Goal: Task Accomplishment & Management: Use online tool/utility

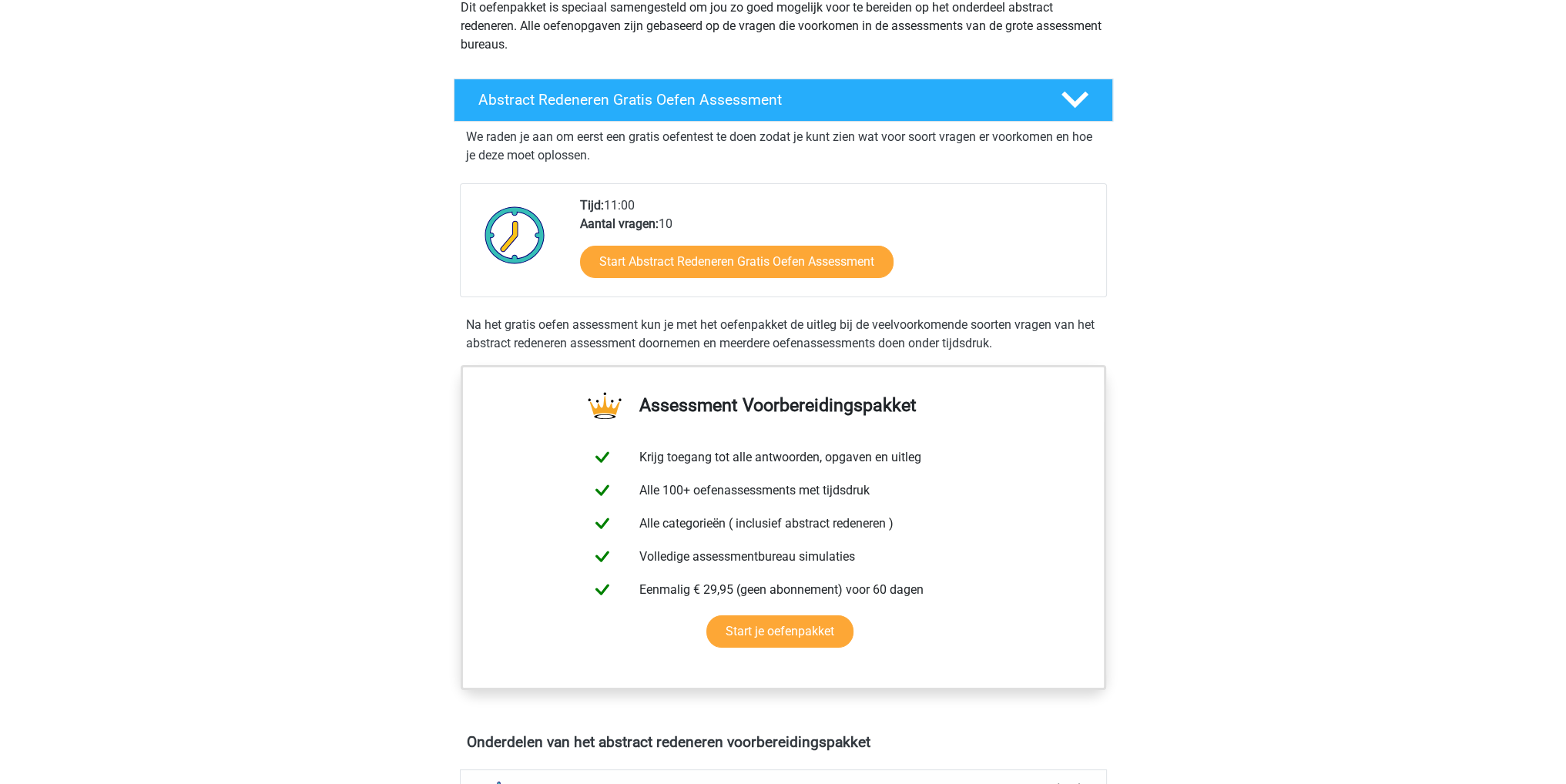
scroll to position [231, 0]
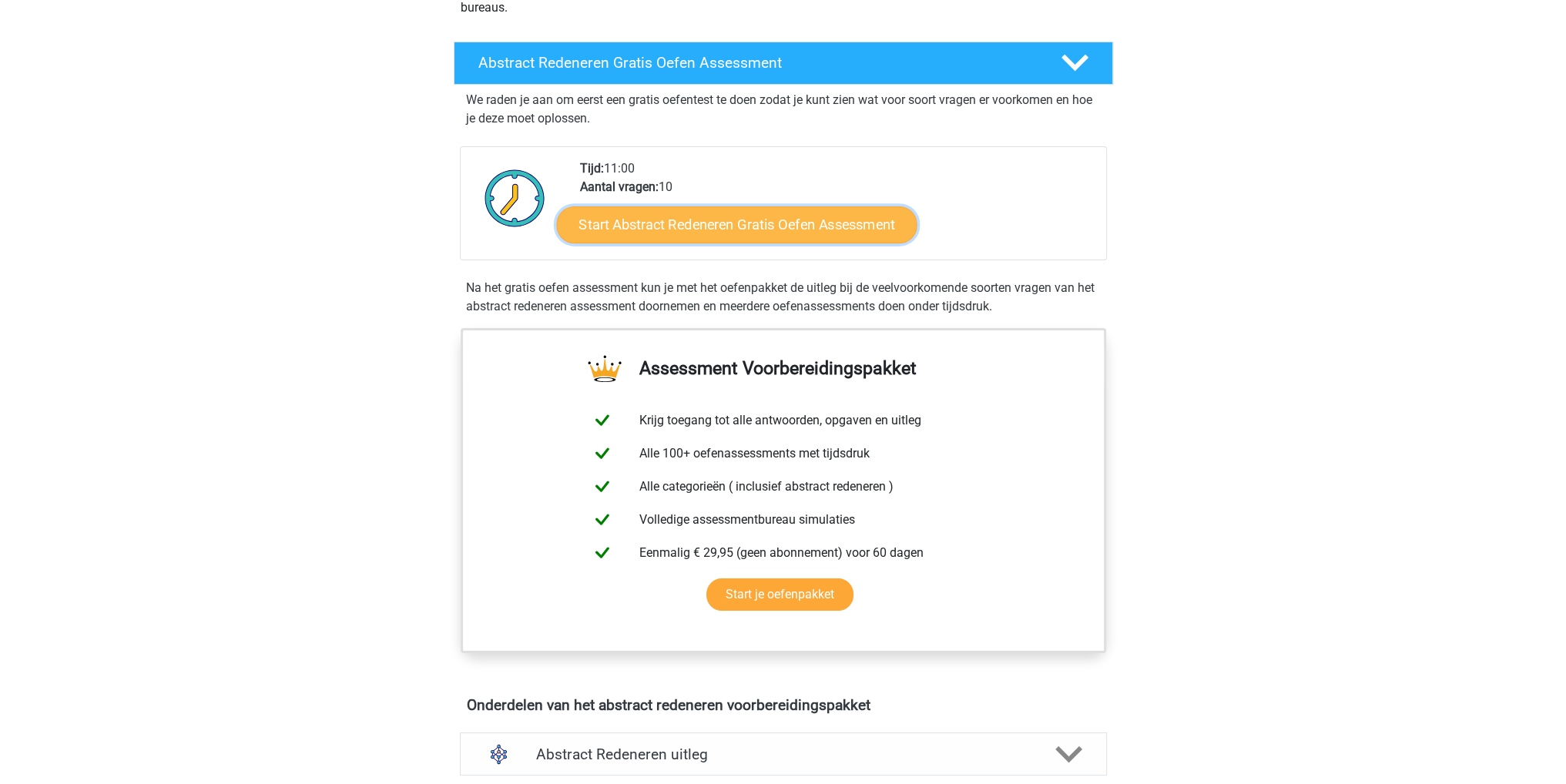
click at [770, 228] on link "Start Abstract Redeneren Gratis Oefen Assessment" at bounding box center [736, 224] width 360 height 37
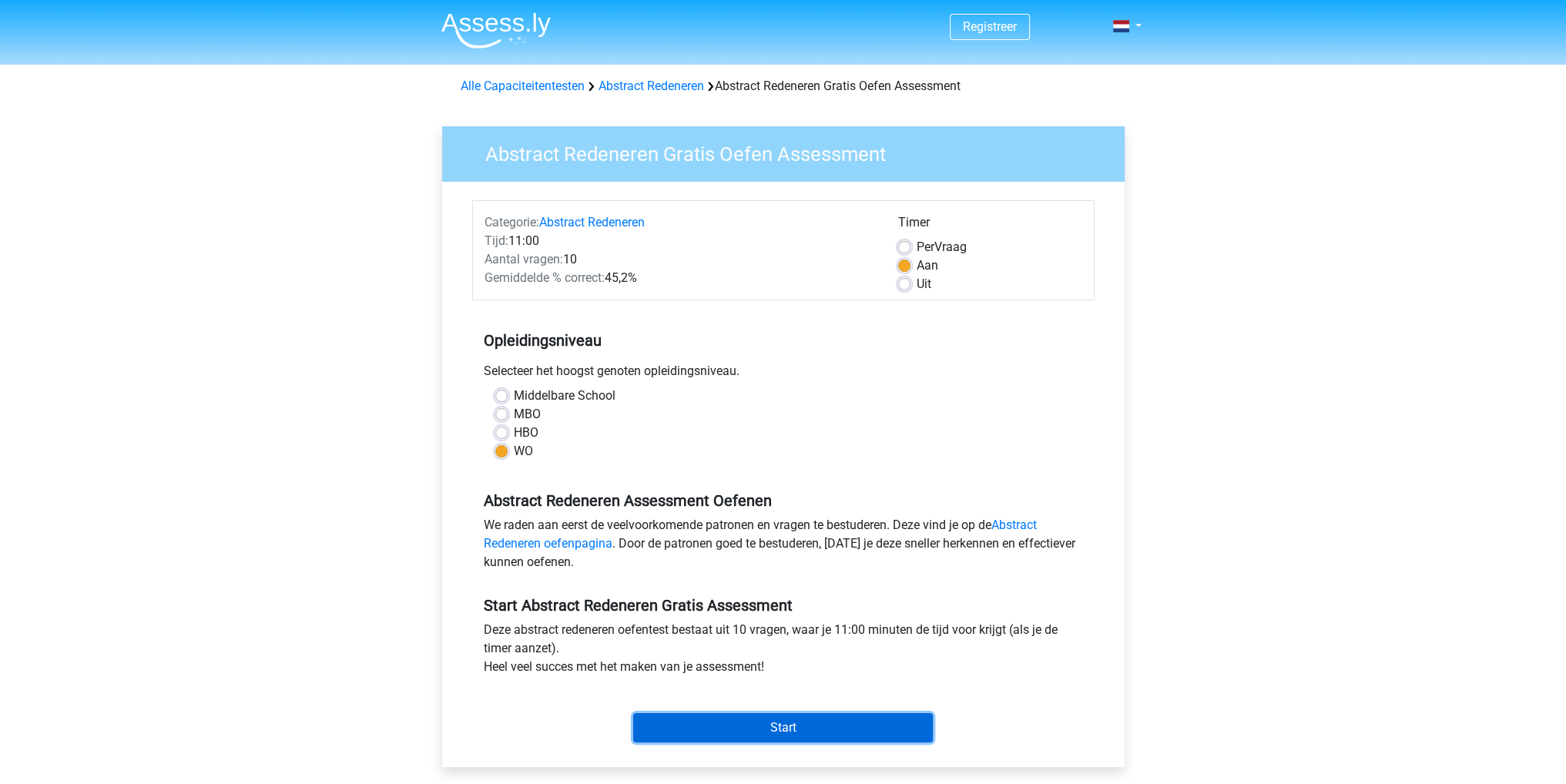
click at [863, 731] on input "Start" at bounding box center [783, 727] width 300 height 29
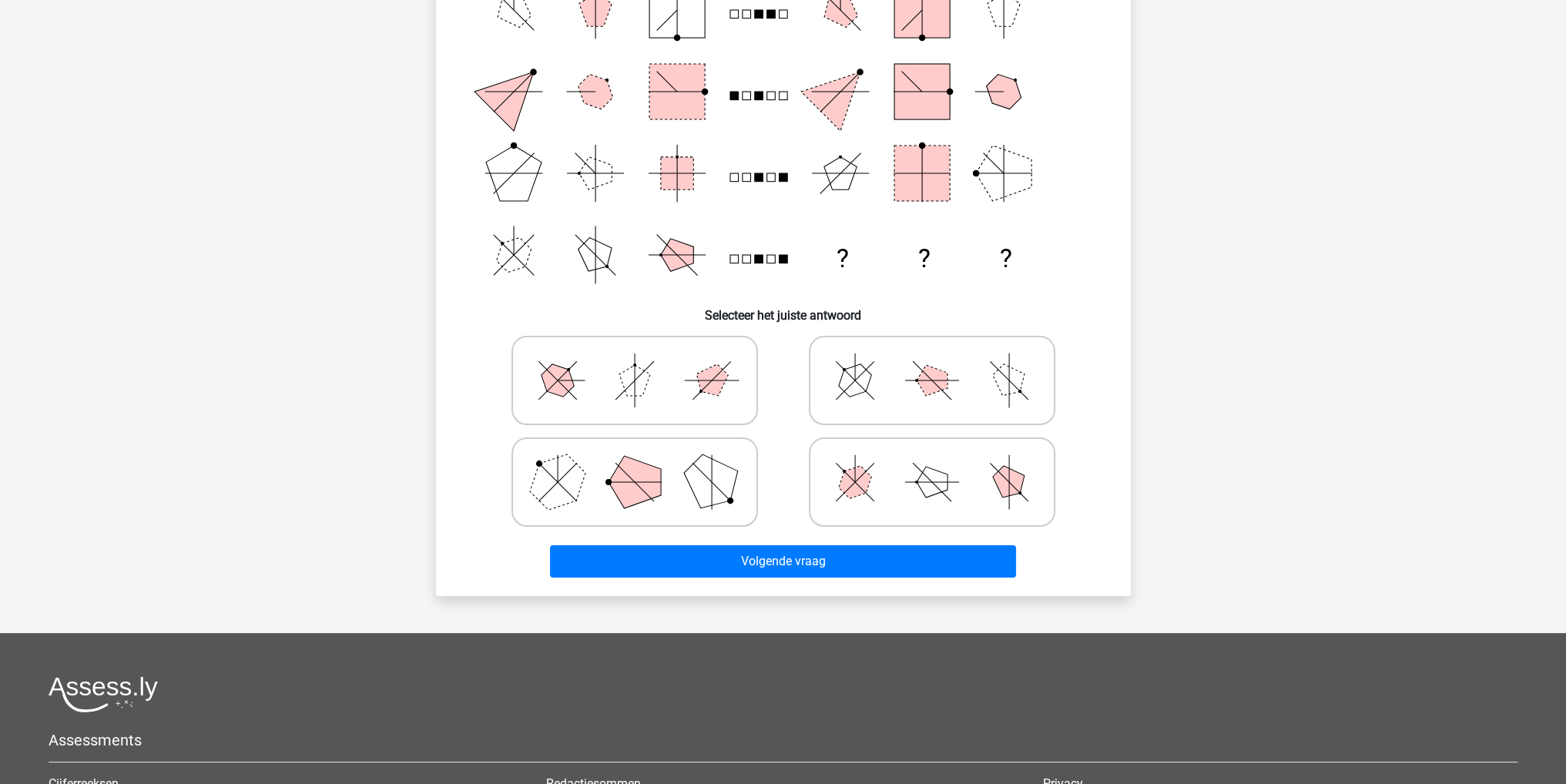
scroll to position [77, 0]
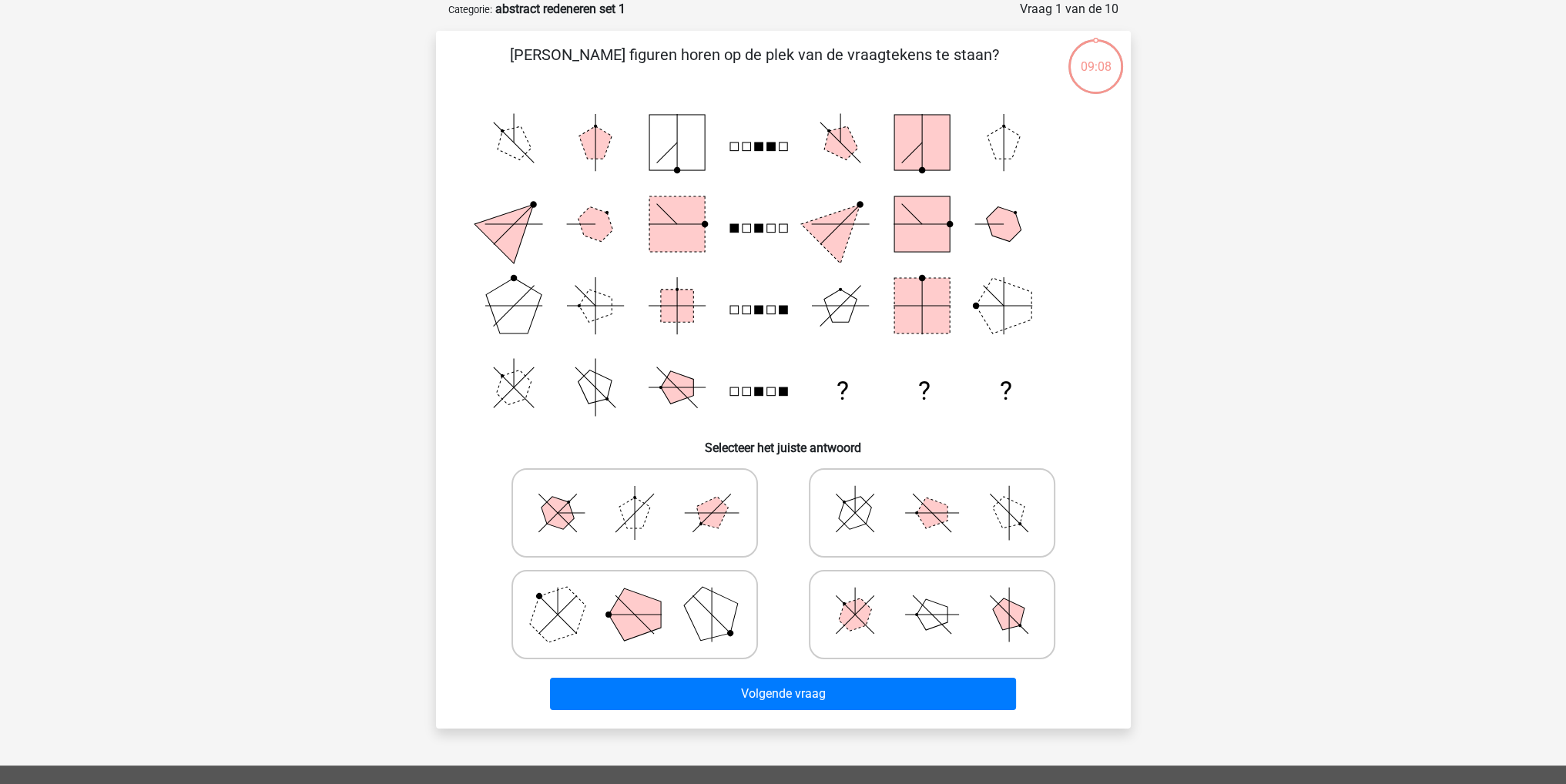
click at [1014, 522] on polygon at bounding box center [1009, 512] width 44 height 44
click at [942, 493] on input "radio" at bounding box center [937, 488] width 10 height 10
radio input "true"
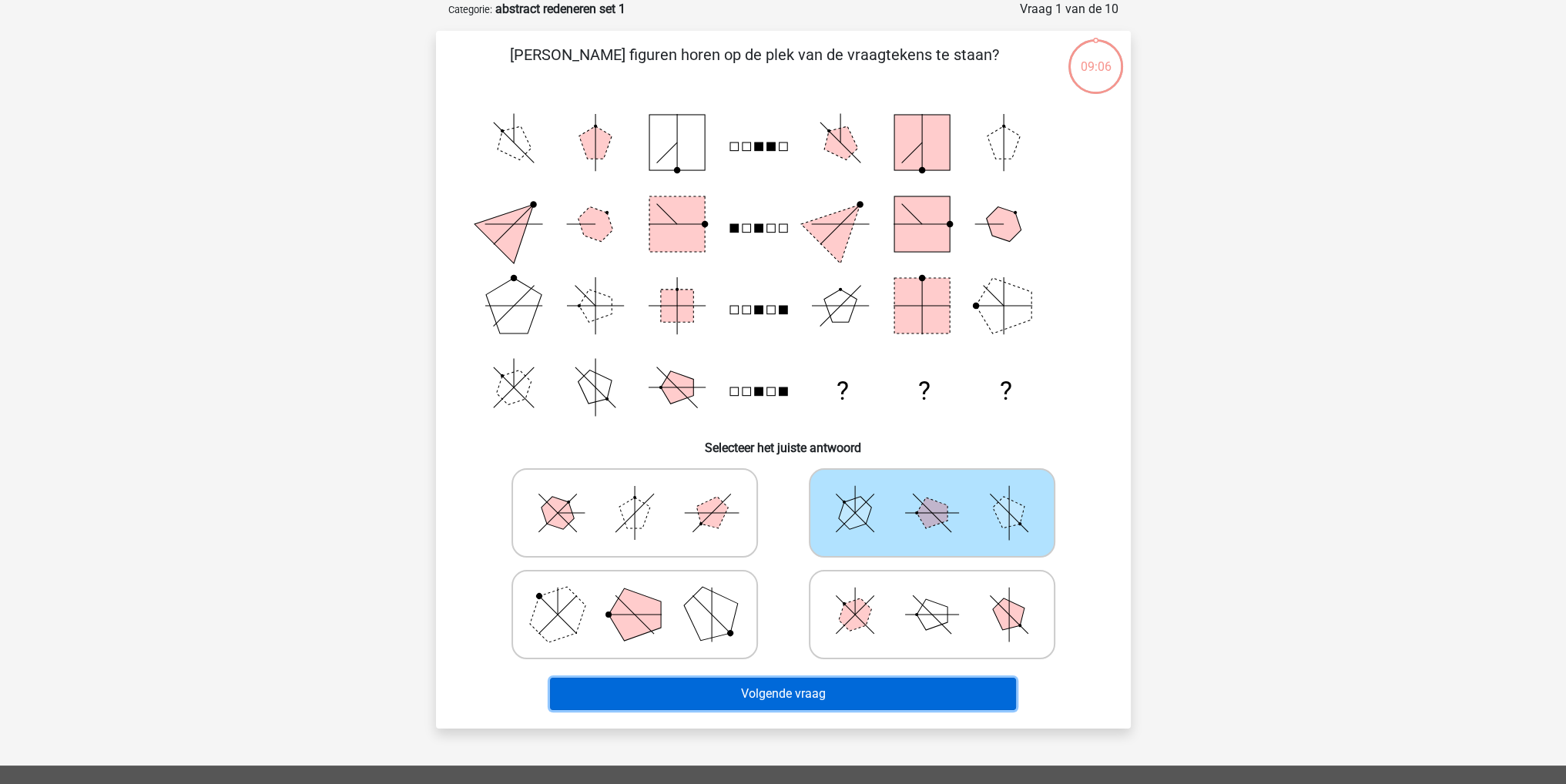
click at [891, 688] on button "Volgende vraag" at bounding box center [783, 693] width 466 height 32
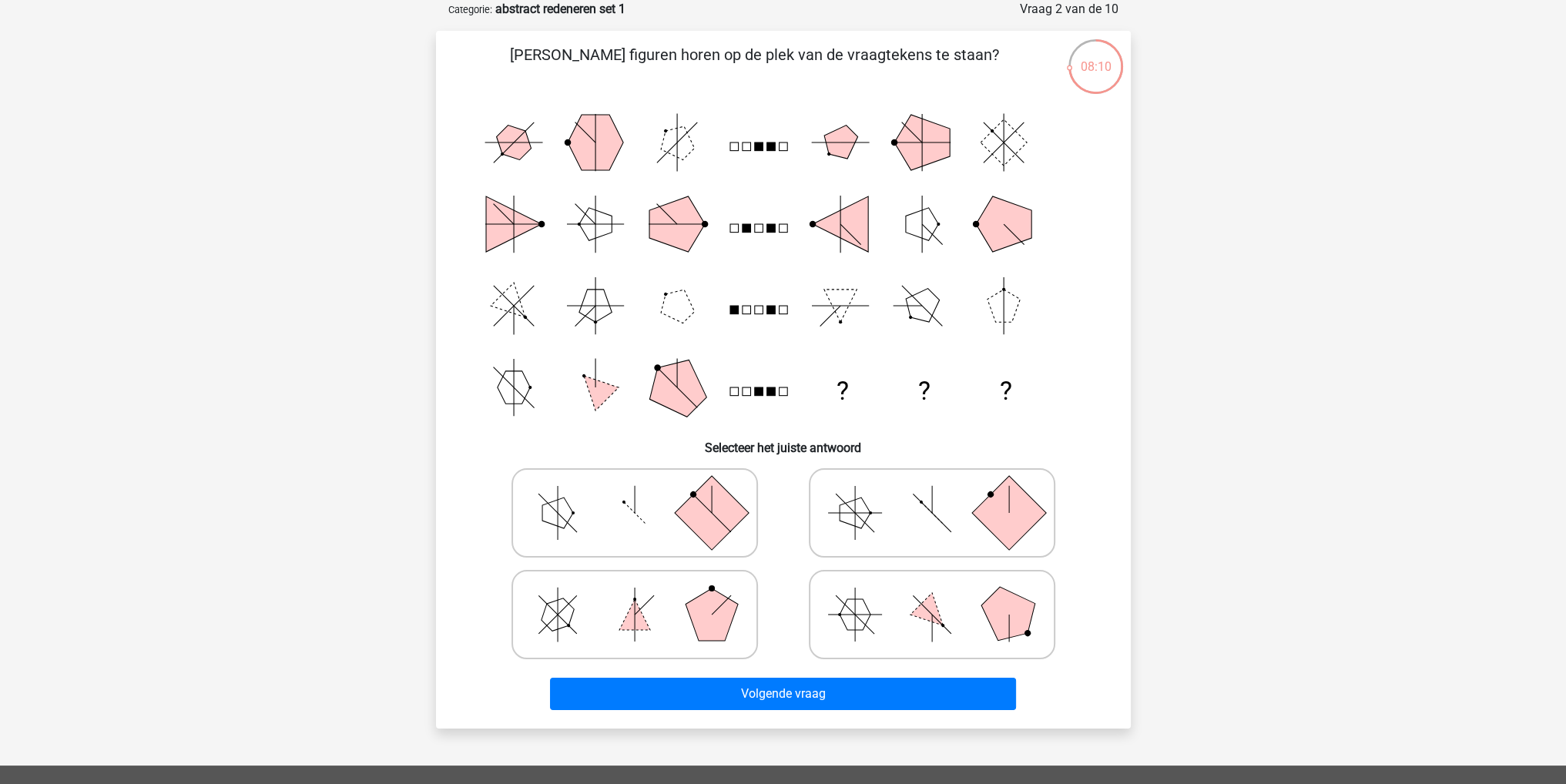
click at [693, 623] on polygon at bounding box center [711, 614] width 52 height 52
click at [644, 595] on input "radio" at bounding box center [640, 590] width 10 height 10
radio input "true"
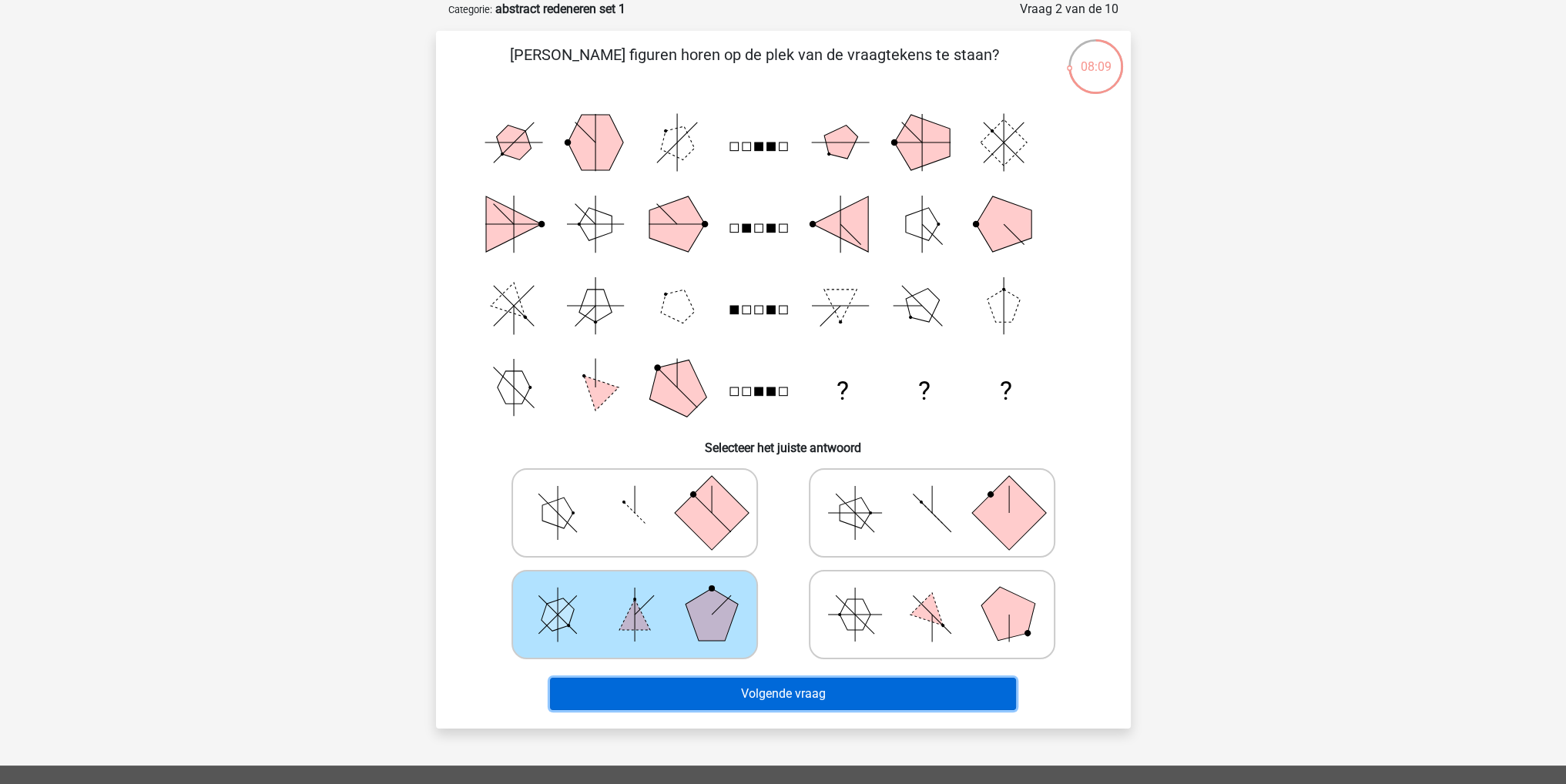
click at [741, 693] on button "Volgende vraag" at bounding box center [783, 693] width 466 height 32
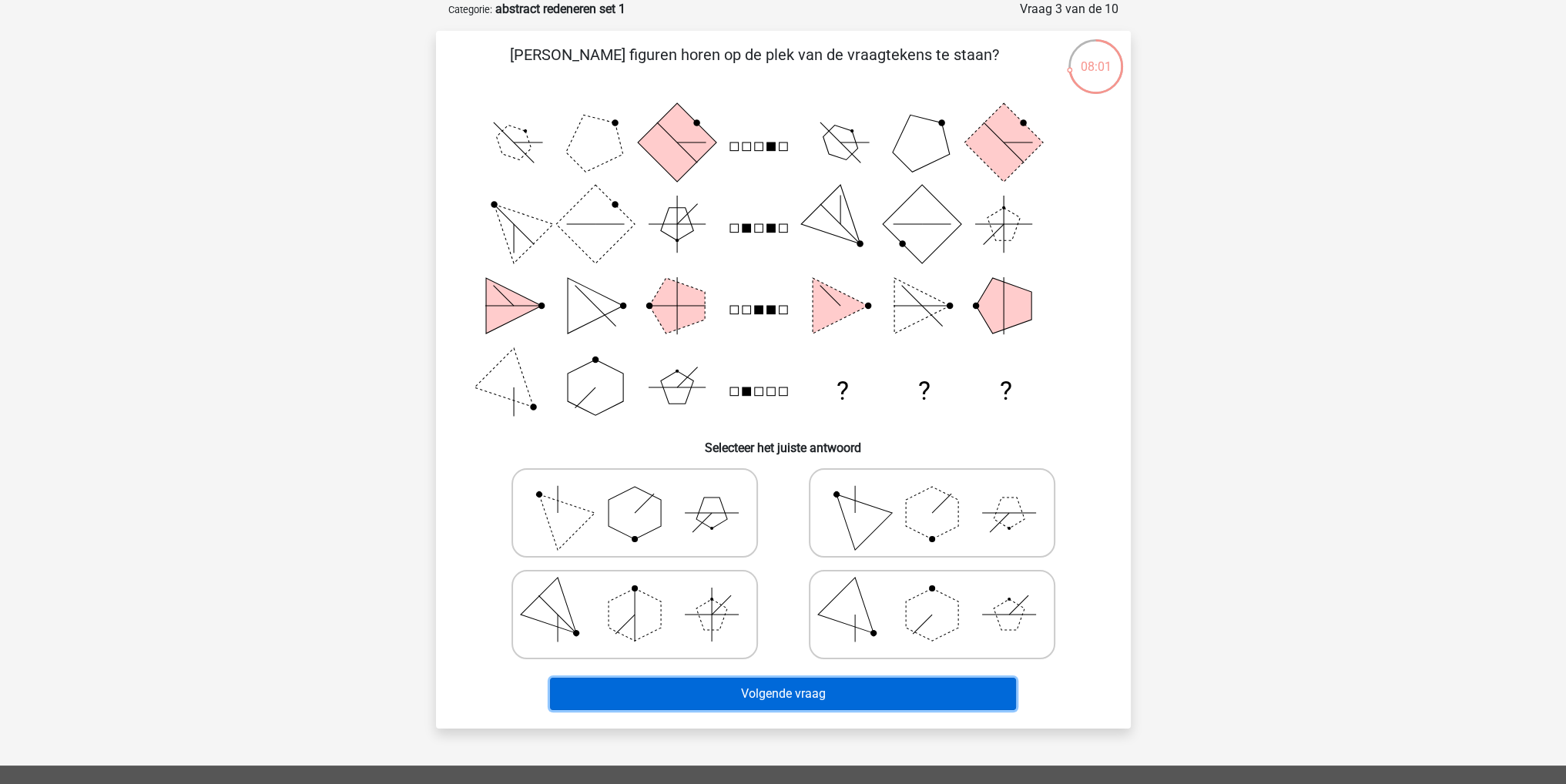
click at [946, 697] on button "Volgende vraag" at bounding box center [783, 693] width 466 height 32
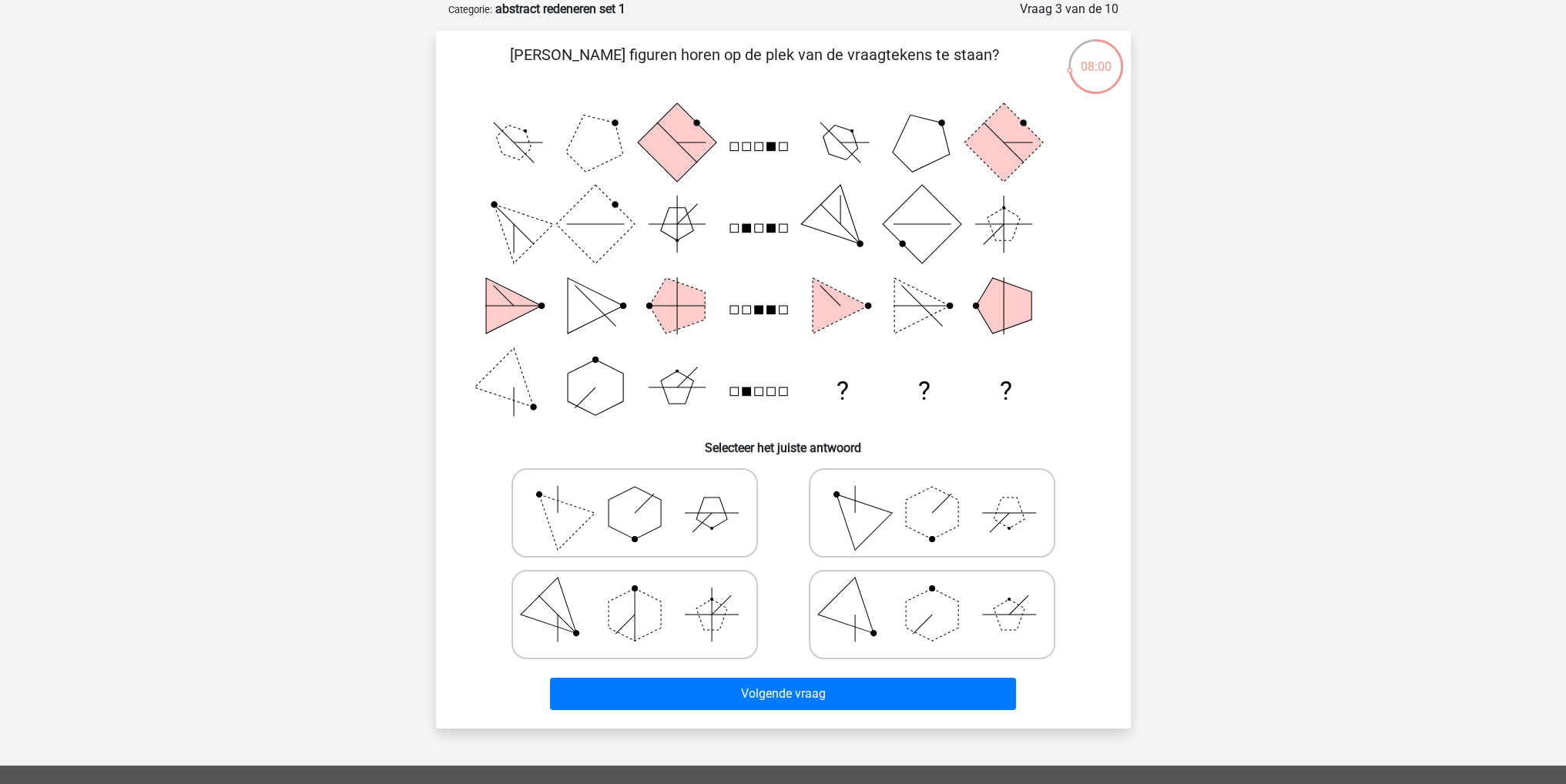
click at [932, 523] on polygon at bounding box center [931, 512] width 52 height 52
click at [932, 493] on input "radio" at bounding box center [937, 488] width 10 height 10
radio input "true"
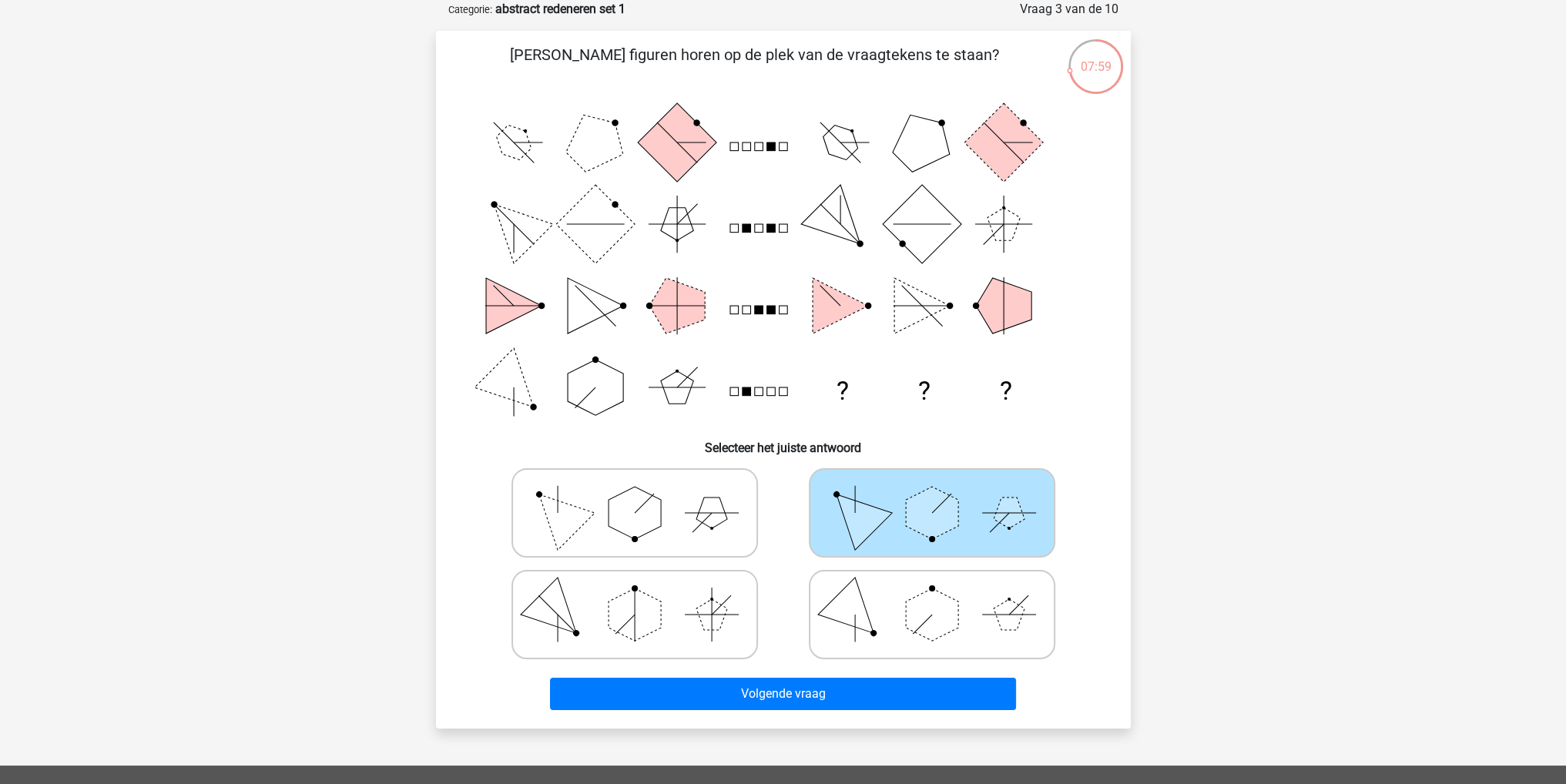
click at [900, 673] on div "Volgende vraag" at bounding box center [783, 691] width 645 height 51
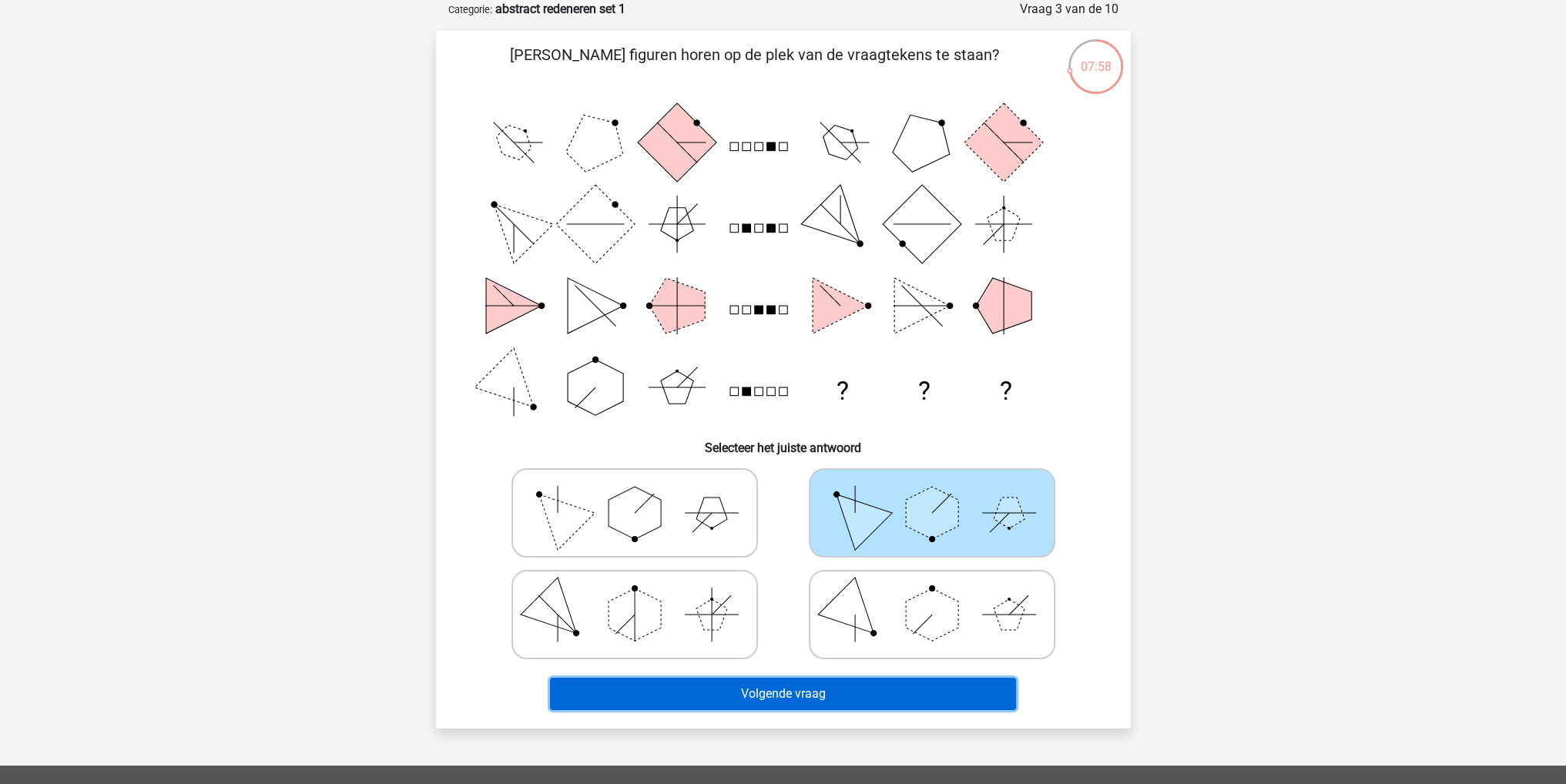
click at [905, 703] on button "Volgende vraag" at bounding box center [783, 693] width 466 height 32
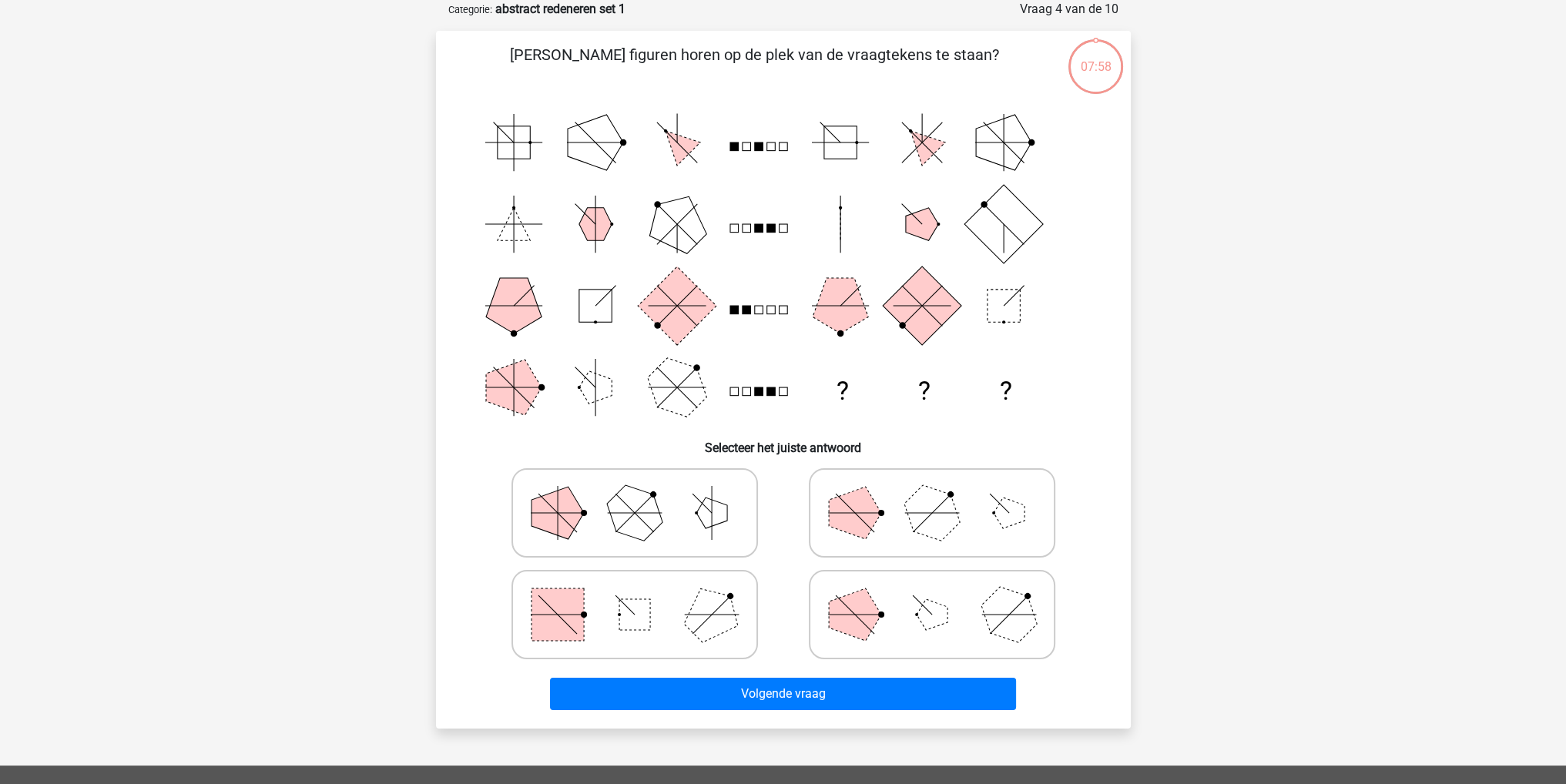
click at [906, 525] on icon at bounding box center [932, 513] width 231 height 77
click at [932, 493] on input "radio" at bounding box center [937, 488] width 10 height 10
radio input "true"
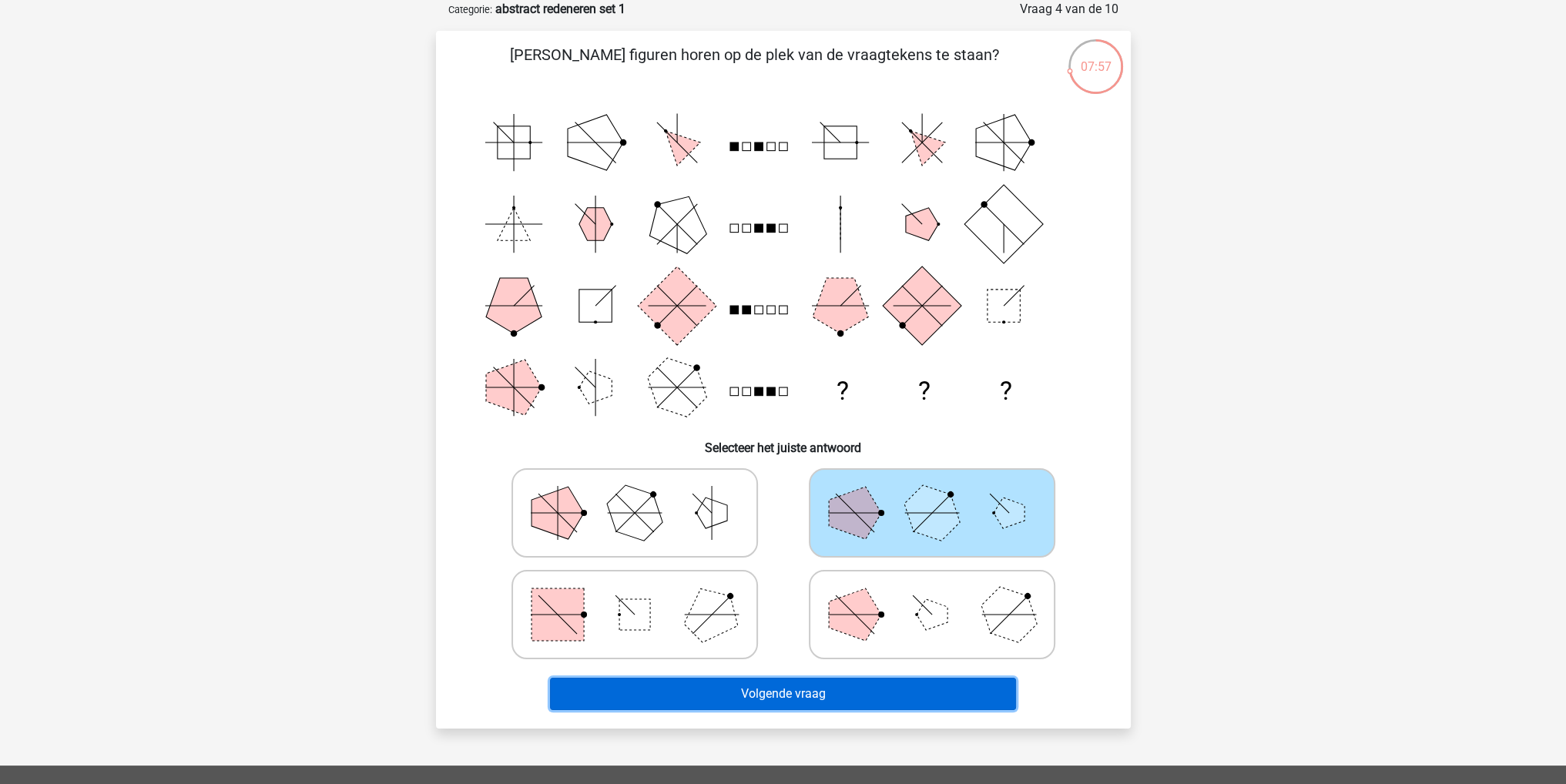
click at [912, 688] on button "Volgende vraag" at bounding box center [783, 693] width 466 height 32
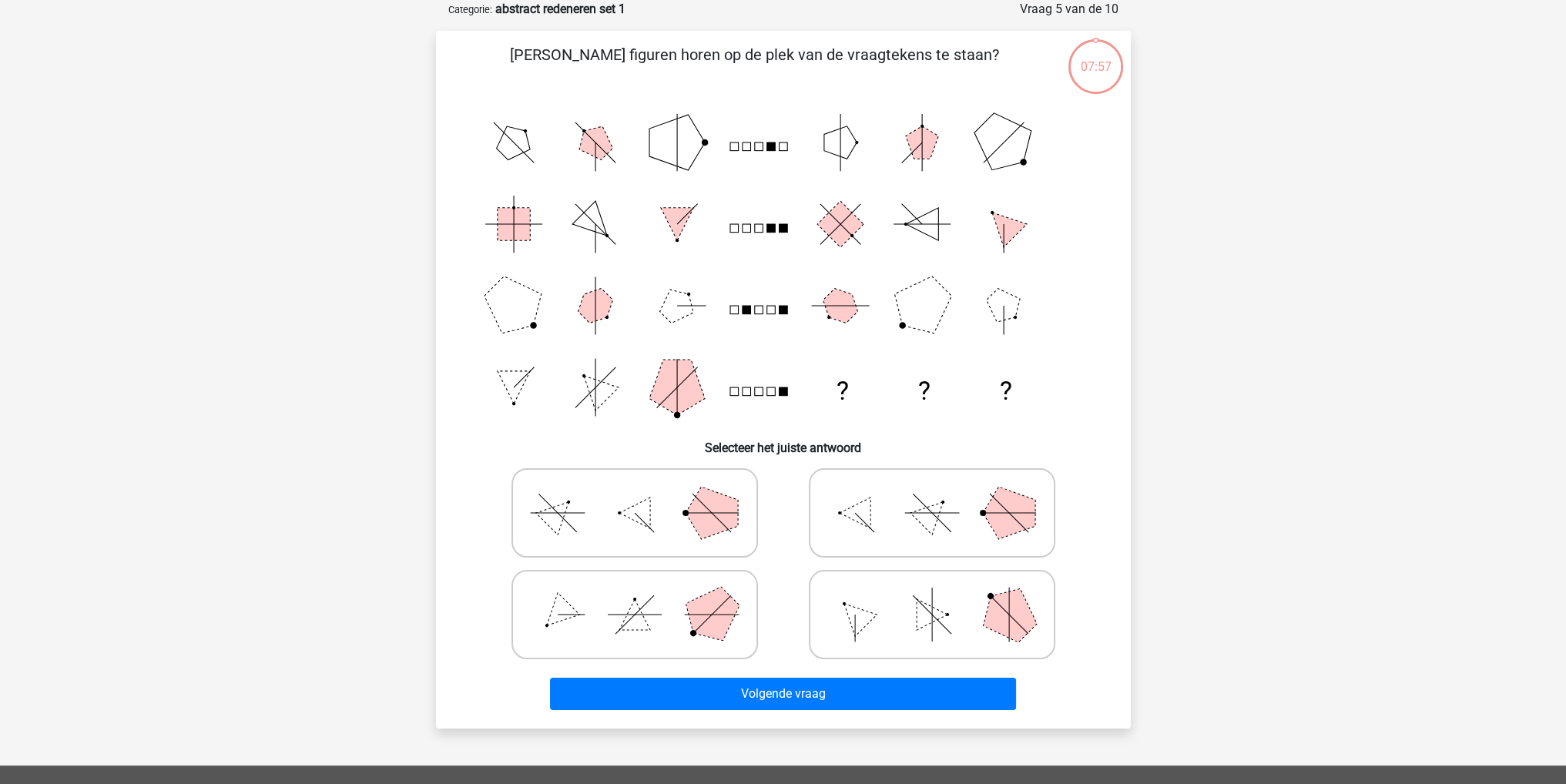
click at [908, 524] on icon at bounding box center [932, 513] width 231 height 77
click at [932, 493] on input "radio" at bounding box center [937, 488] width 10 height 10
radio input "true"
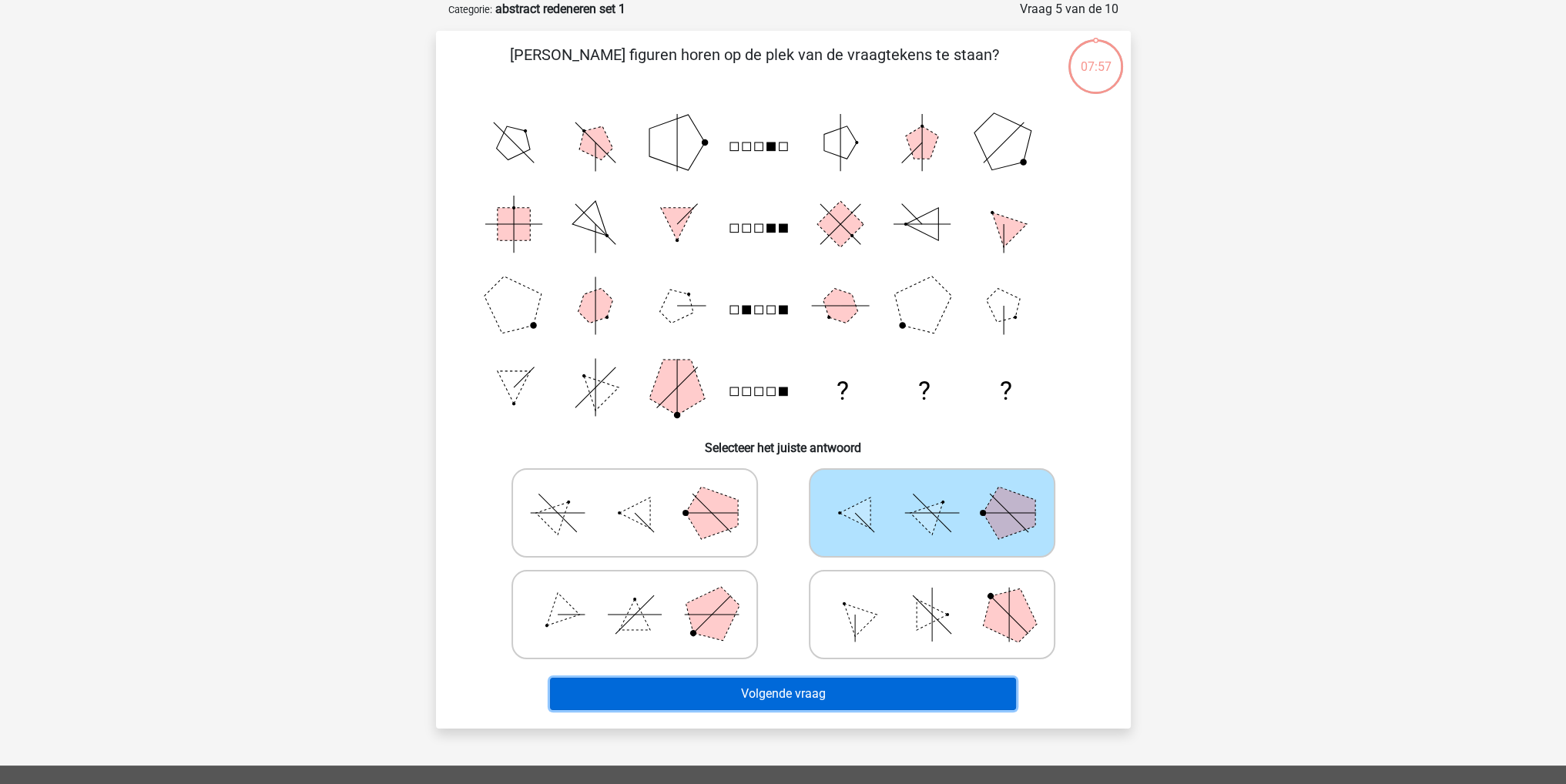
click at [900, 682] on button "Volgende vraag" at bounding box center [783, 693] width 466 height 32
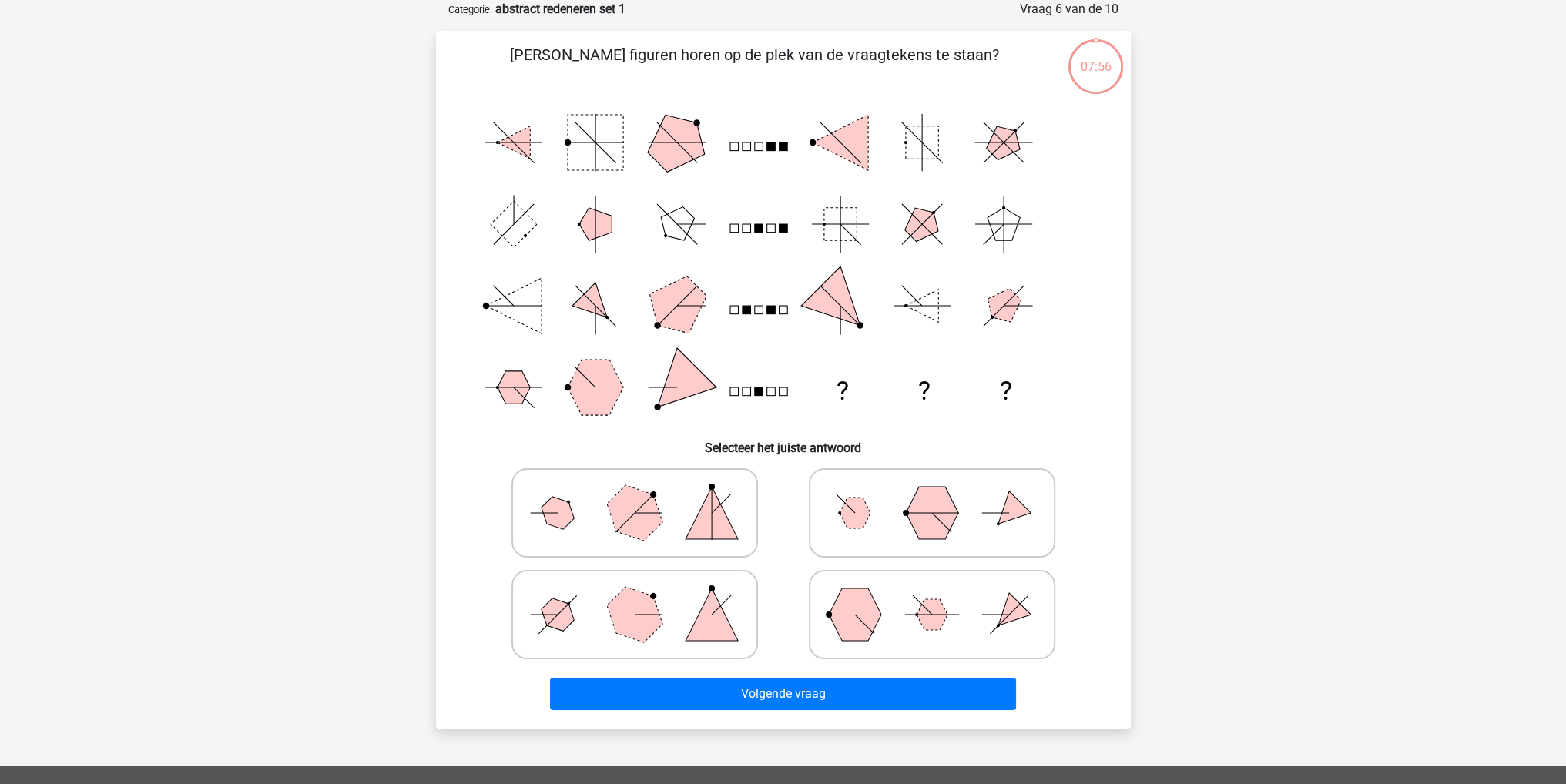
click at [902, 528] on icon at bounding box center [932, 513] width 231 height 77
click at [932, 493] on input "radio" at bounding box center [937, 488] width 10 height 10
radio input "true"
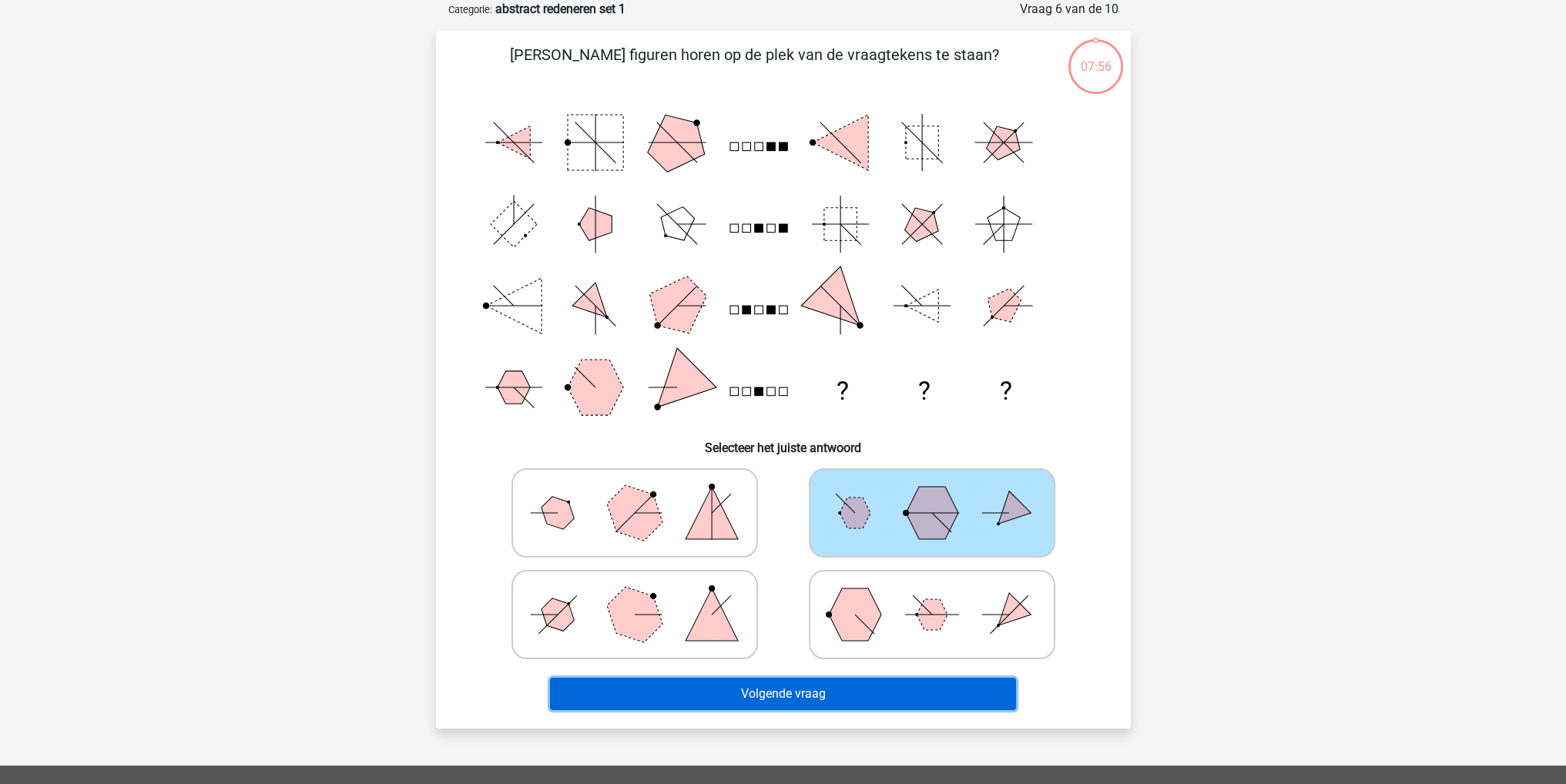
click at [905, 688] on button "Volgende vraag" at bounding box center [783, 693] width 466 height 32
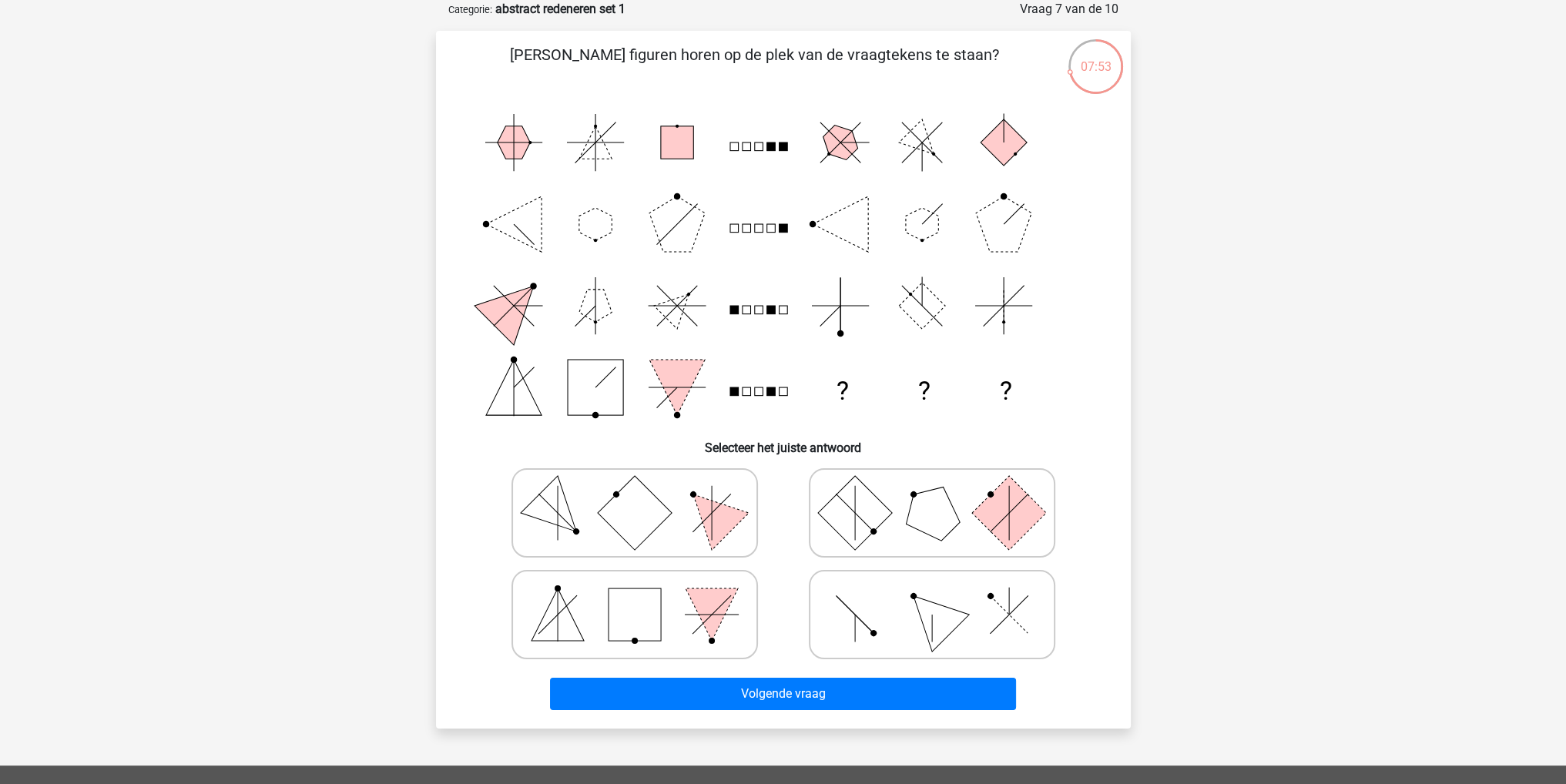
click at [920, 526] on polygon at bounding box center [931, 512] width 74 height 74
click at [932, 493] on input "radio" at bounding box center [937, 488] width 10 height 10
radio input "true"
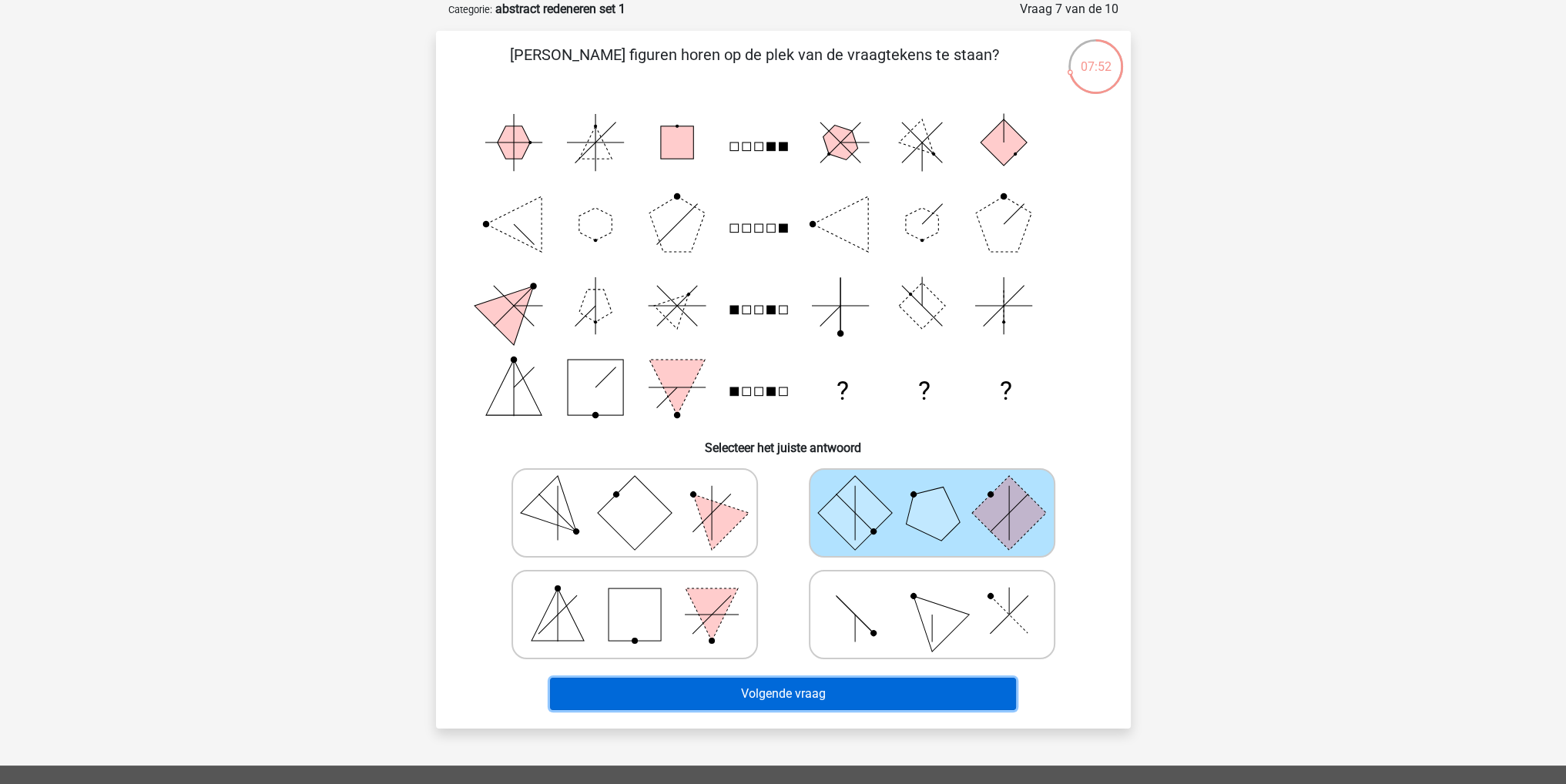
click at [911, 685] on button "Volgende vraag" at bounding box center [783, 693] width 466 height 32
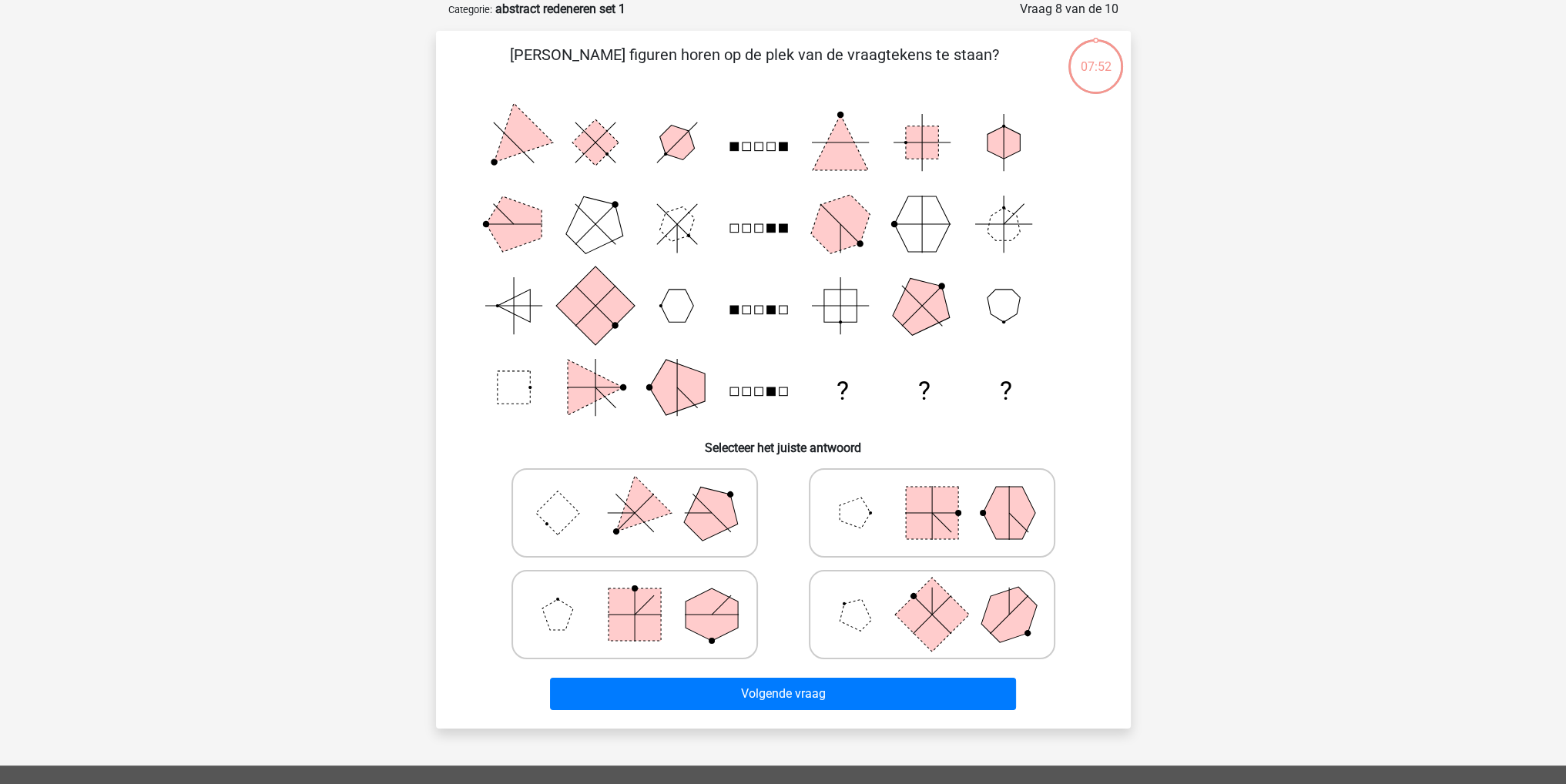
click at [915, 608] on rect at bounding box center [931, 614] width 74 height 74
click at [932, 595] on input "radio" at bounding box center [937, 590] width 10 height 10
radio input "true"
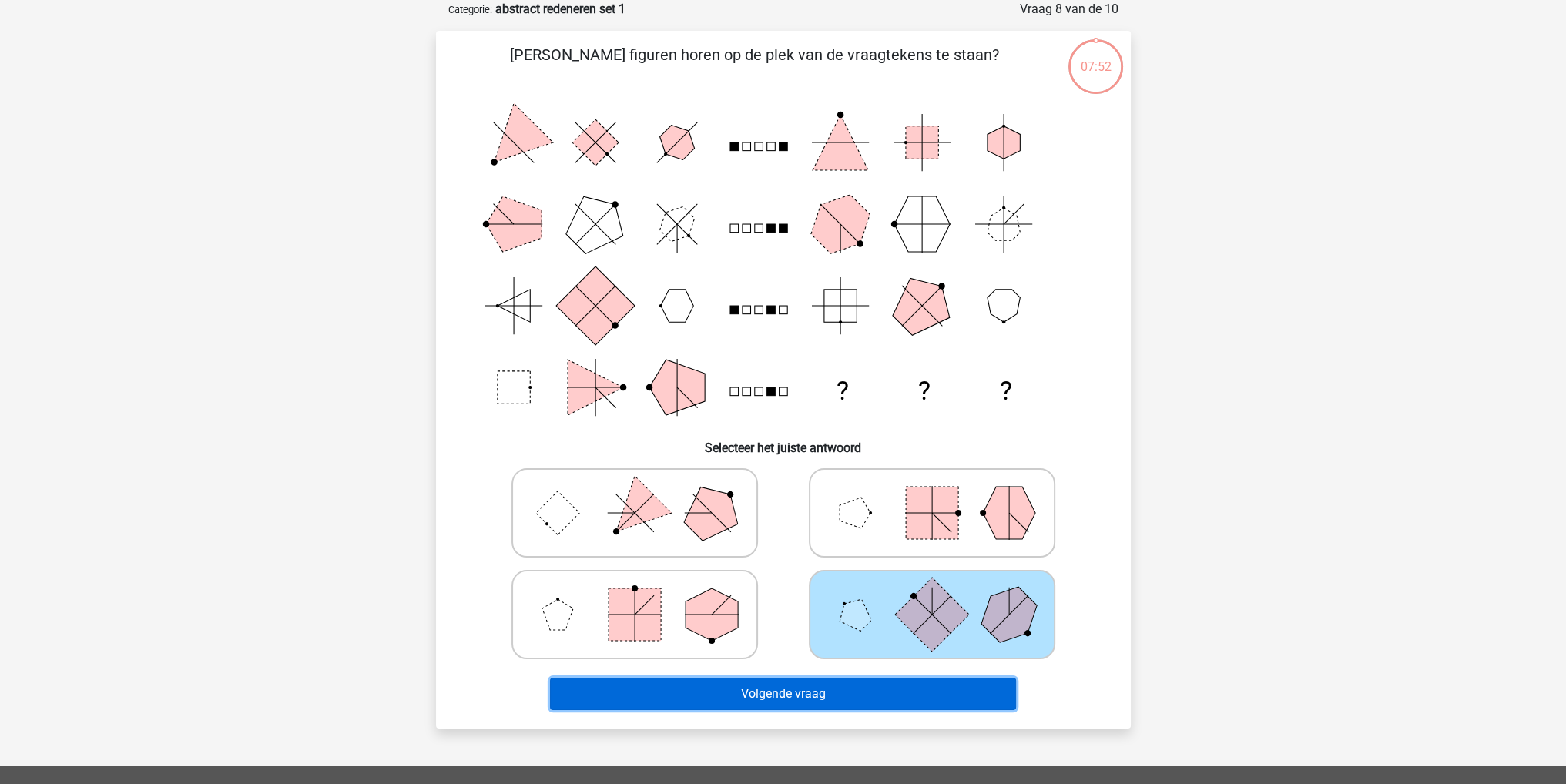
click at [908, 697] on button "Volgende vraag" at bounding box center [783, 693] width 466 height 32
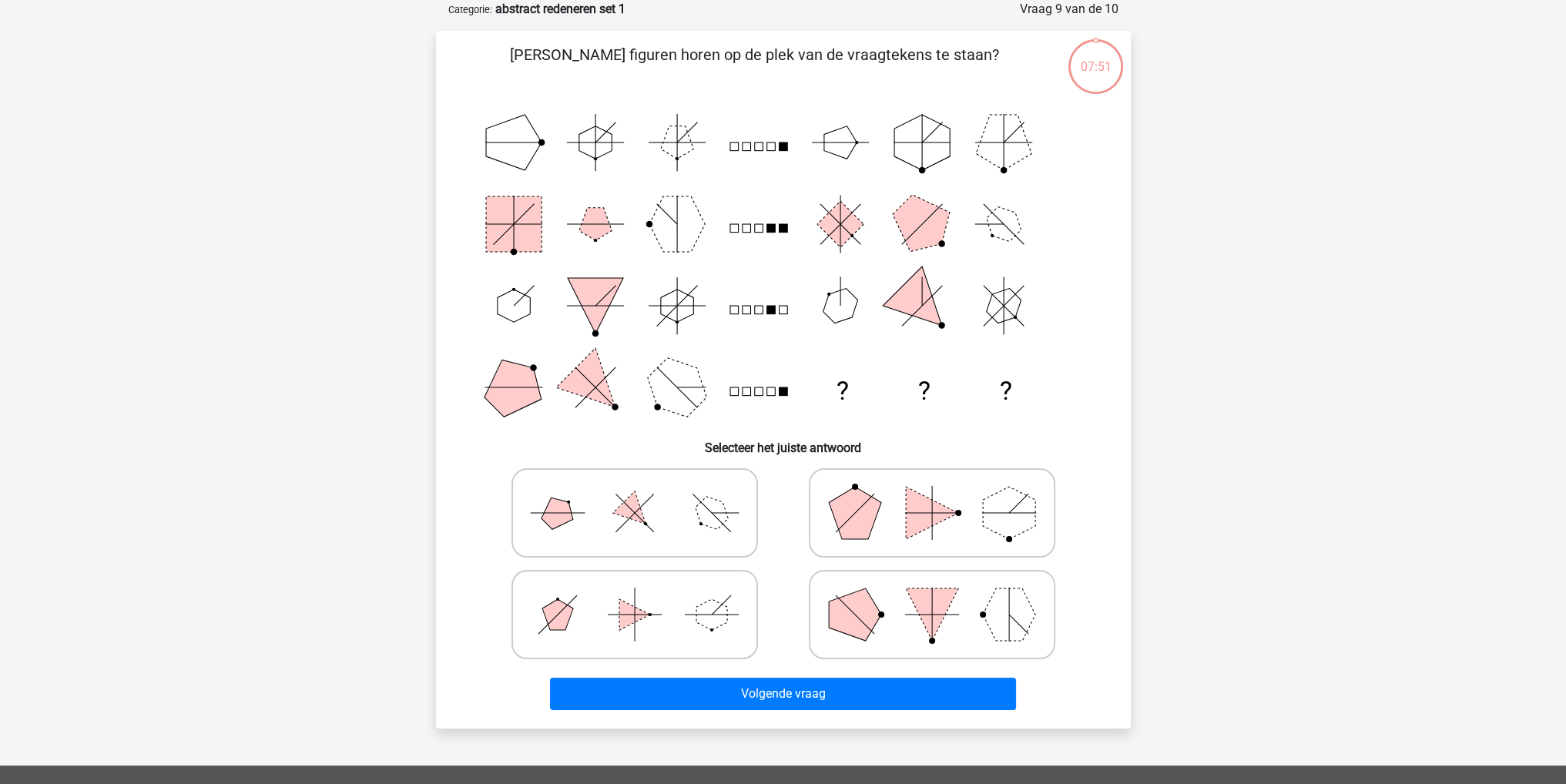
click at [913, 623] on icon at bounding box center [932, 614] width 231 height 77
click at [932, 595] on input "radio" at bounding box center [937, 590] width 10 height 10
radio input "true"
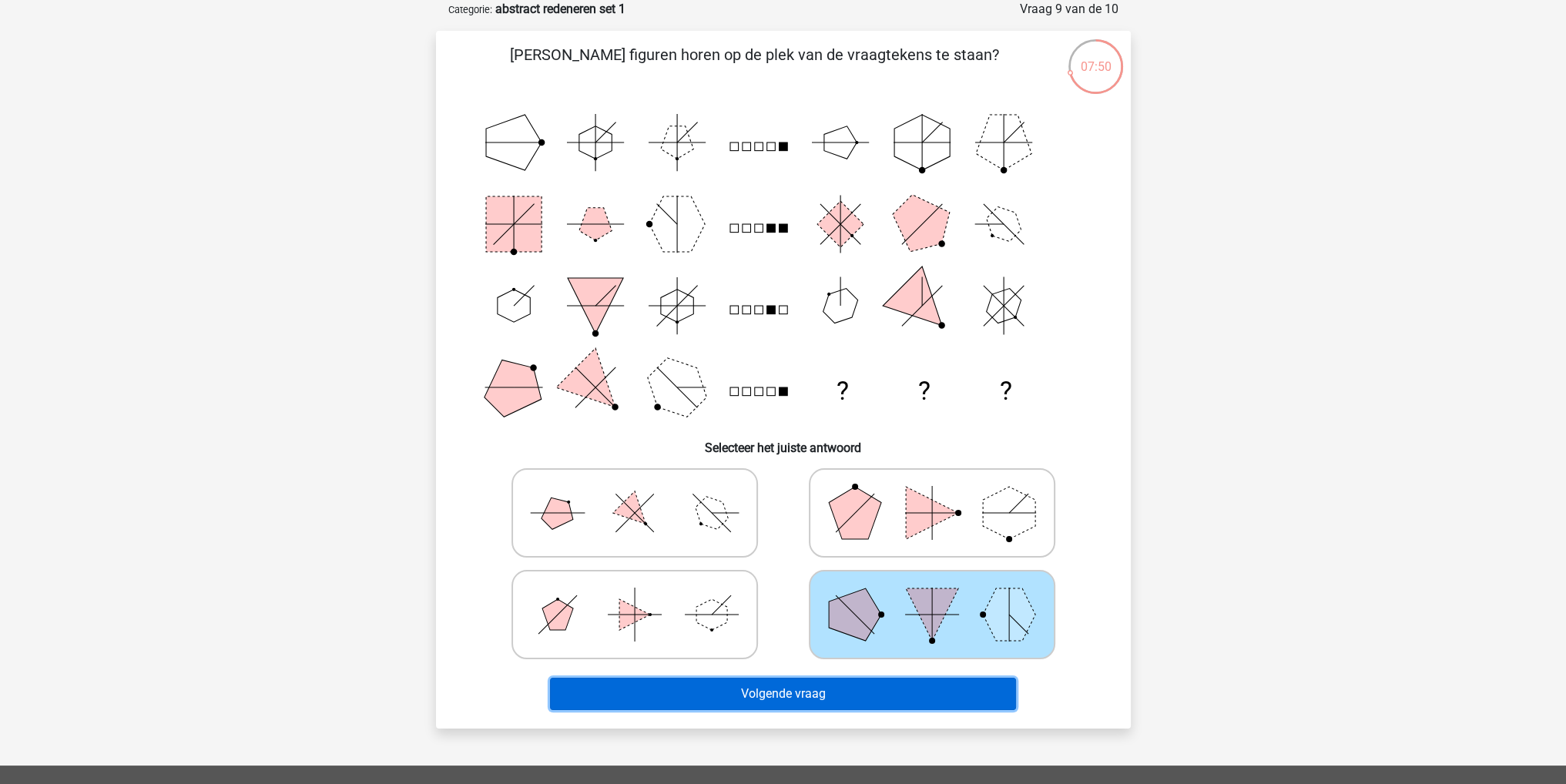
click at [902, 692] on button "Volgende vraag" at bounding box center [783, 693] width 466 height 32
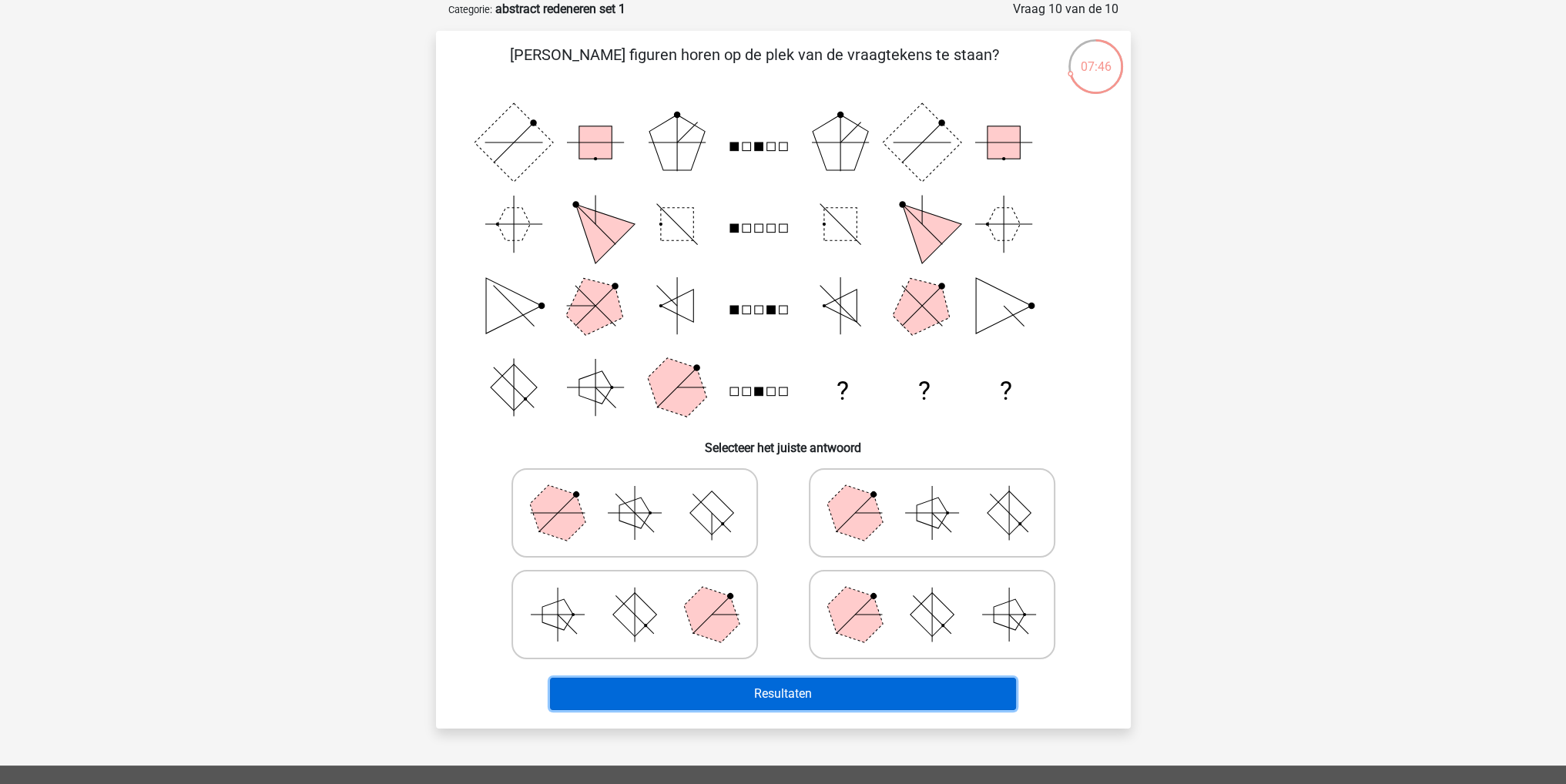
click at [979, 686] on button "Resultaten" at bounding box center [783, 693] width 466 height 32
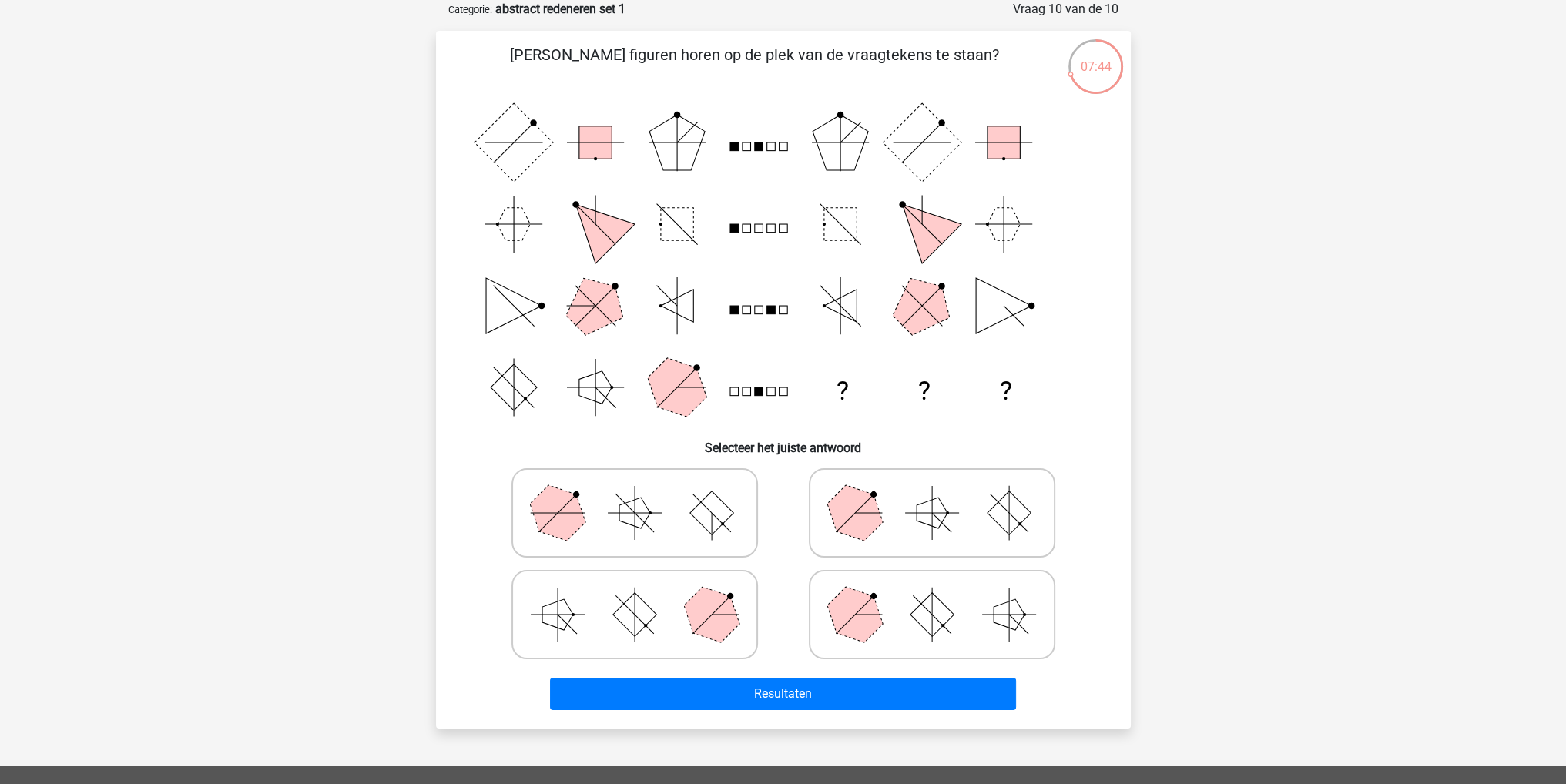
click at [905, 611] on icon at bounding box center [932, 614] width 231 height 77
click at [932, 595] on input "radio" at bounding box center [937, 590] width 10 height 10
radio input "true"
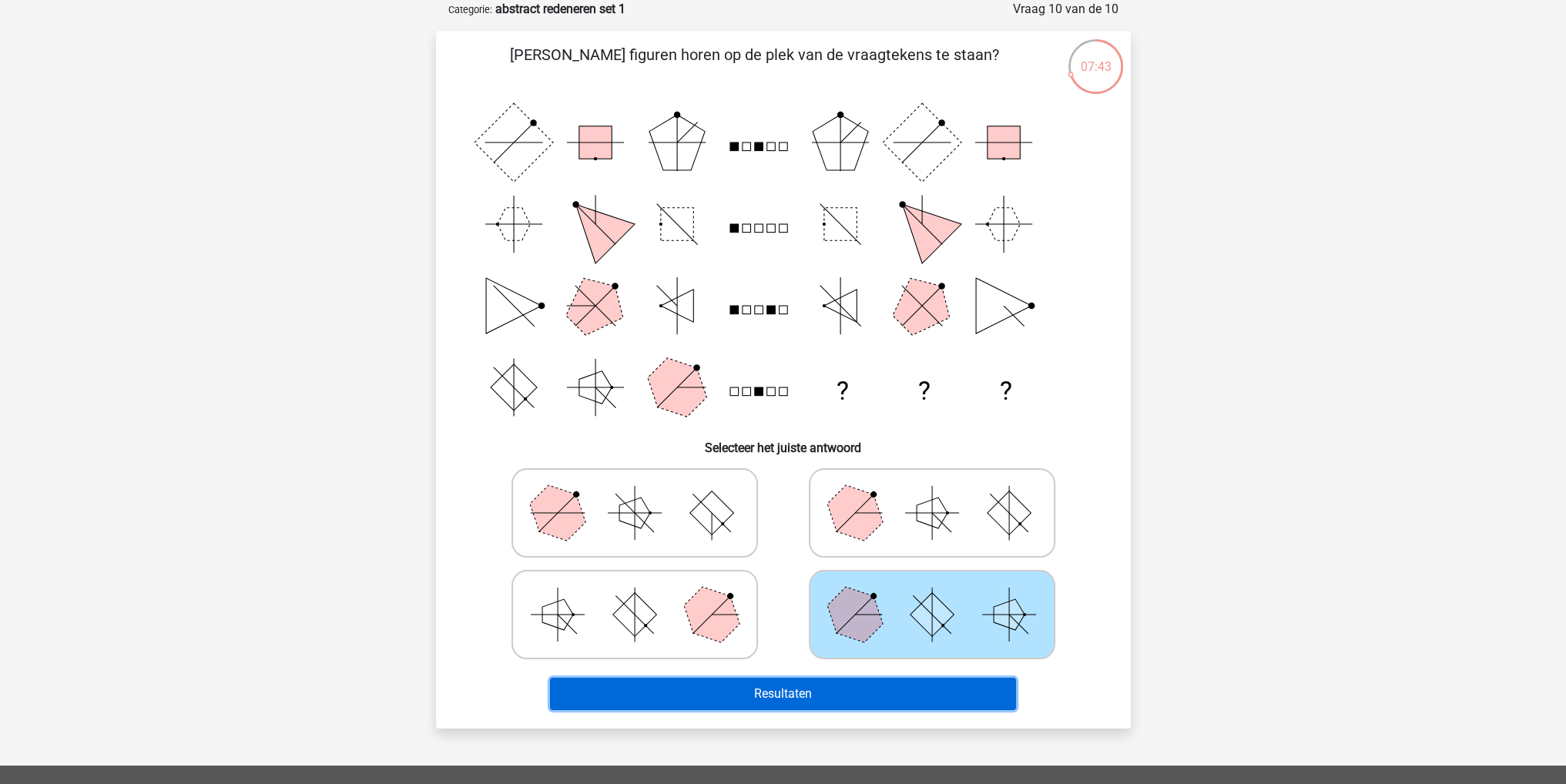
click at [912, 681] on button "Resultaten" at bounding box center [783, 693] width 466 height 32
